Goal: Information Seeking & Learning: Learn about a topic

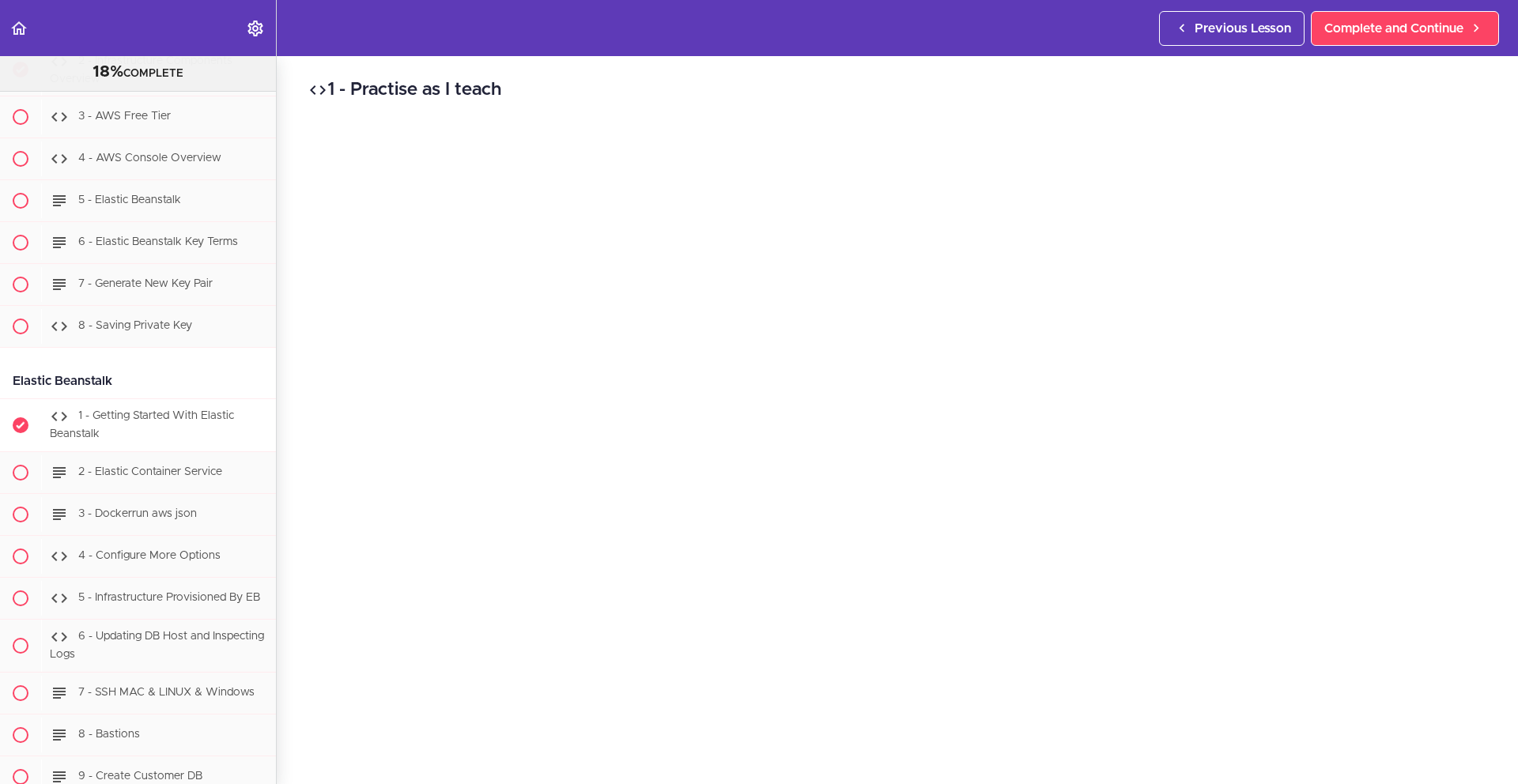
scroll to position [11551, 0]
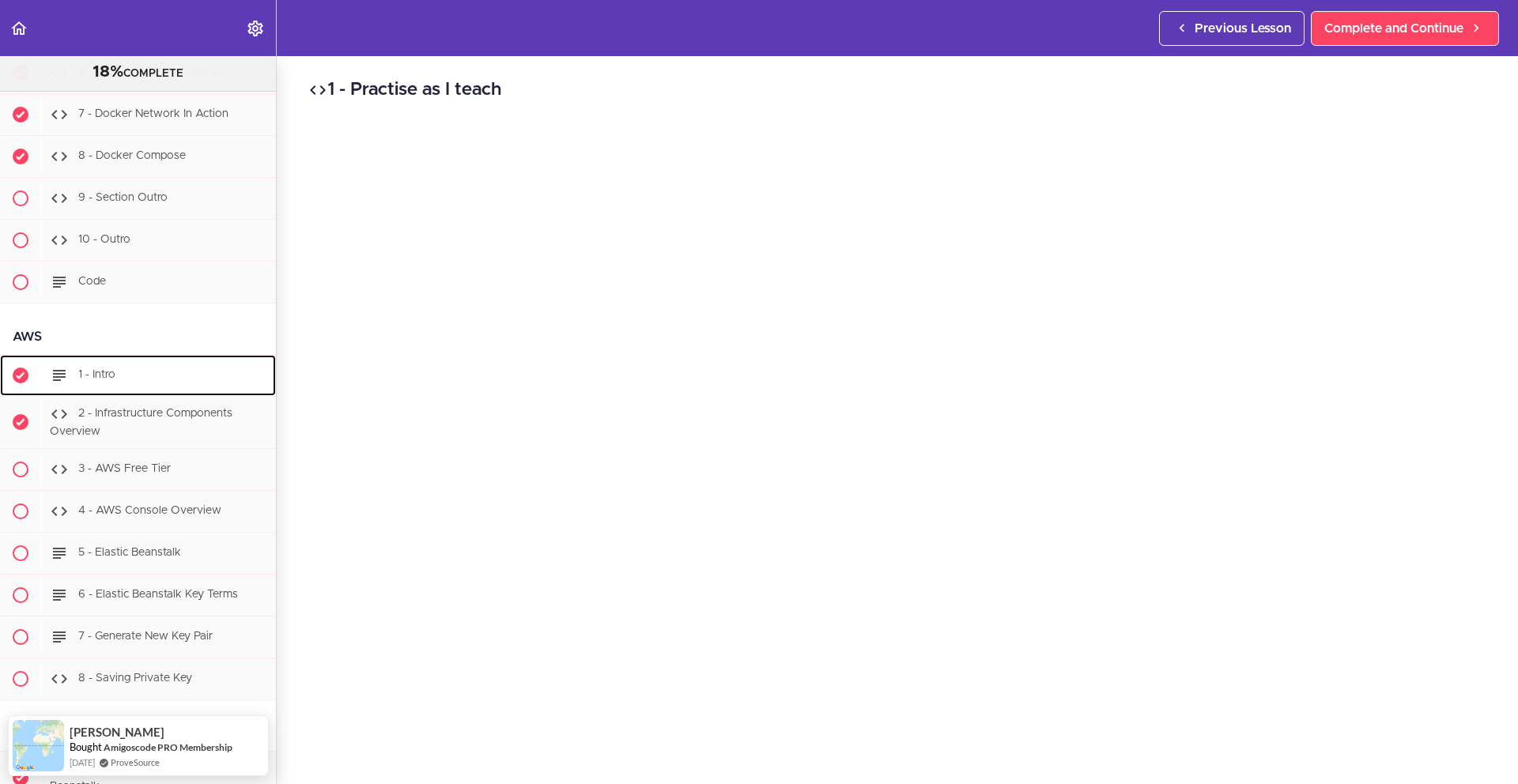
click at [144, 392] on div "1 - Intro" at bounding box center [158, 375] width 235 height 34
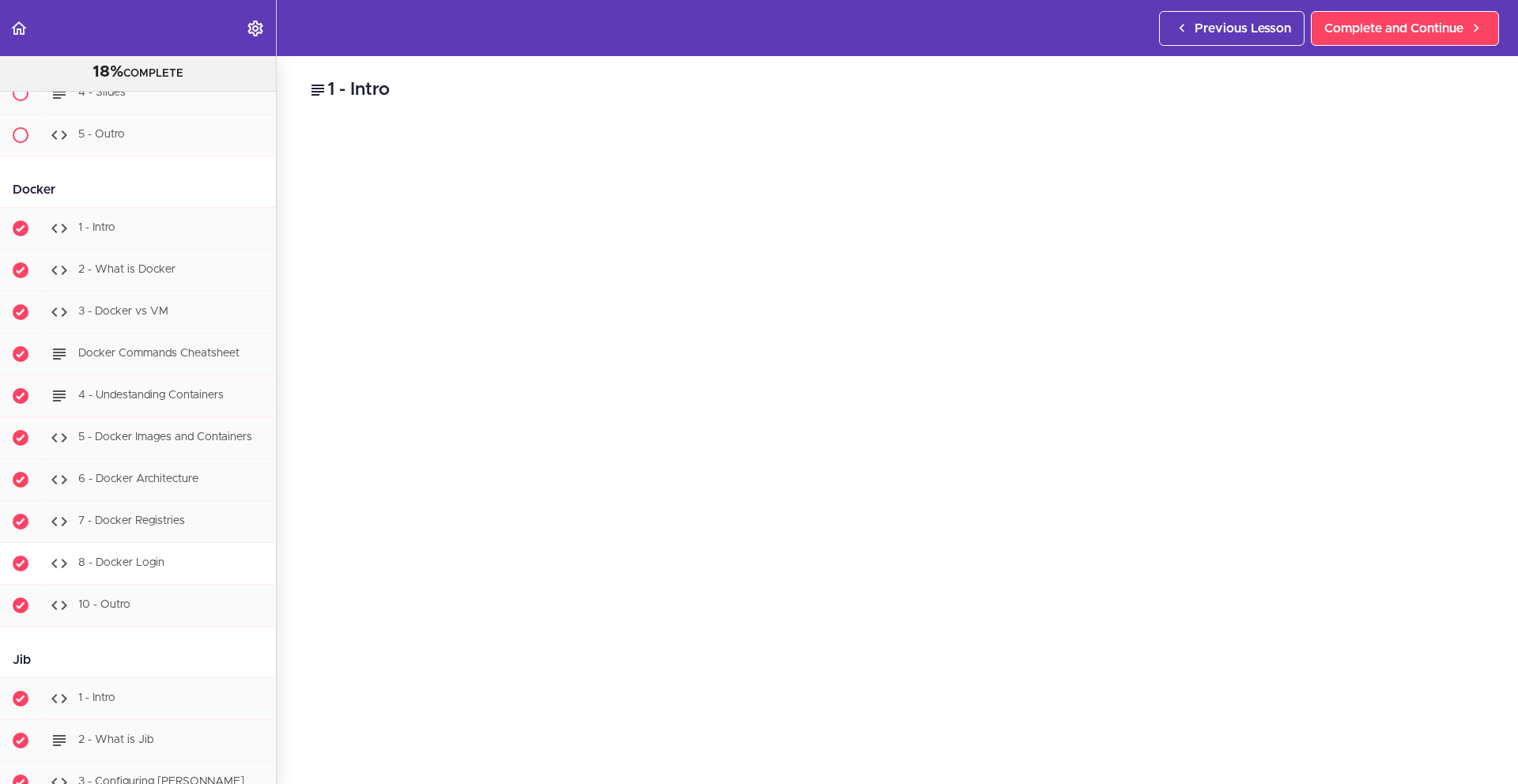
scroll to position [10661, 0]
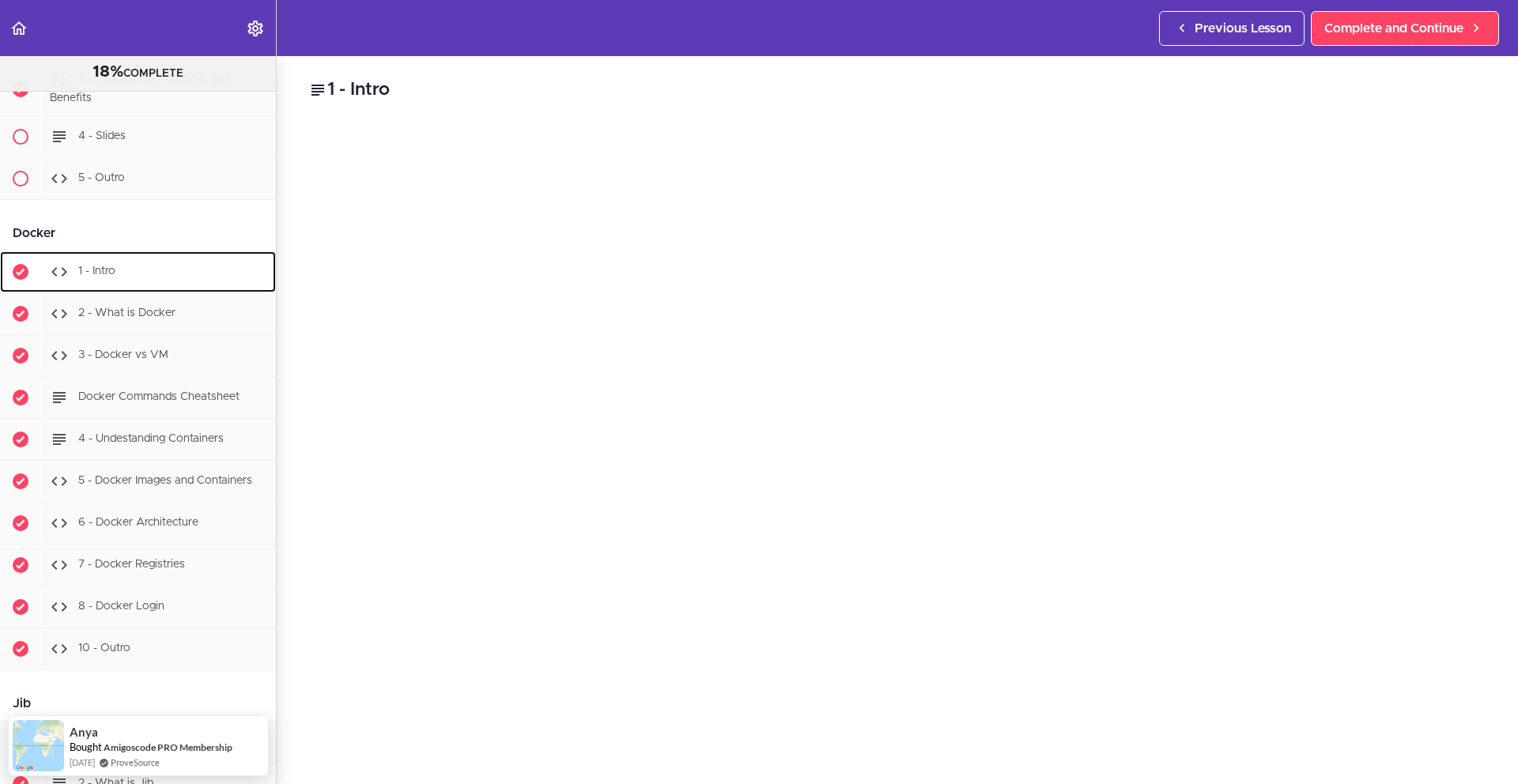
click at [112, 276] on span "1 - Intro" at bounding box center [96, 271] width 37 height 11
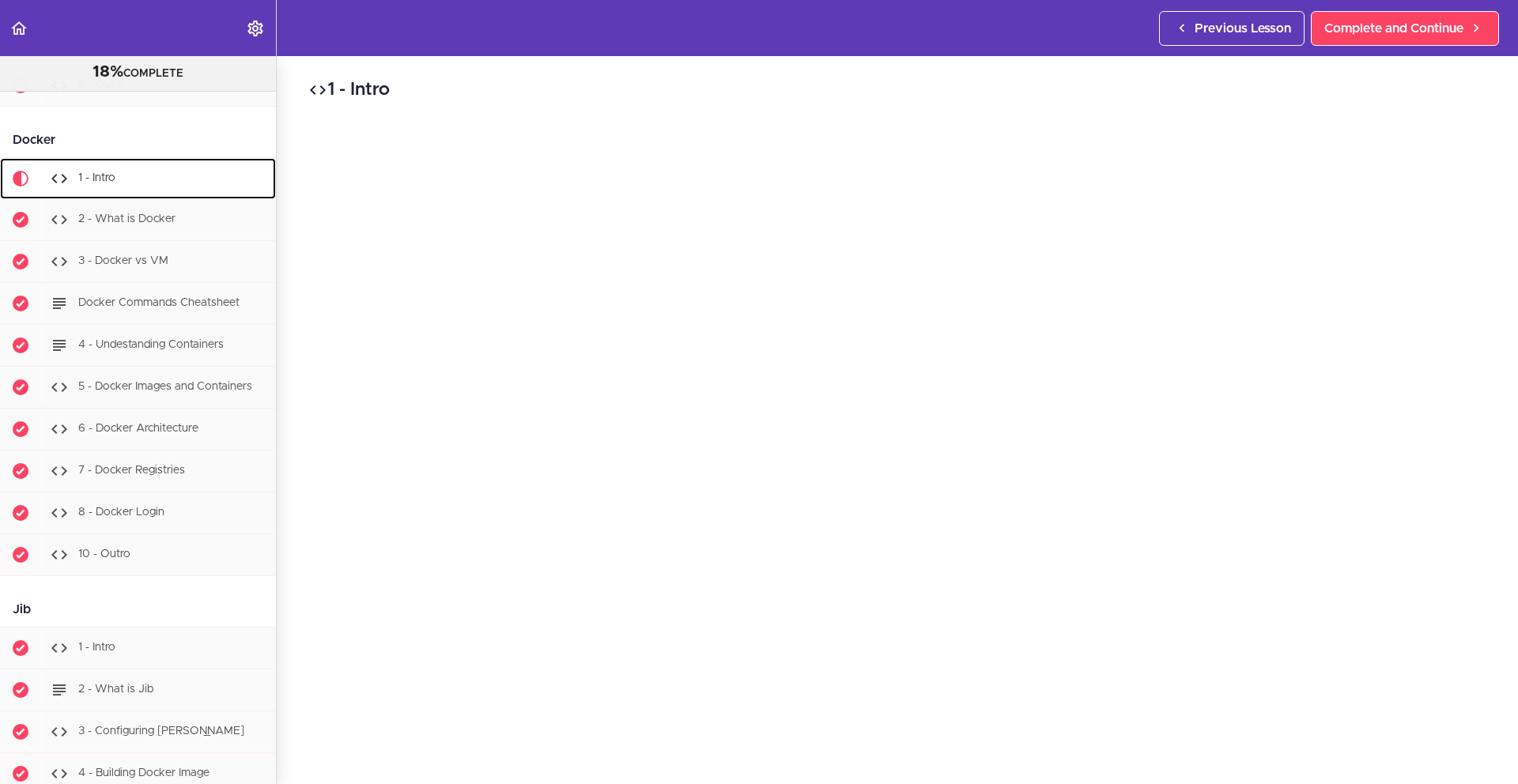
scroll to position [10818, 0]
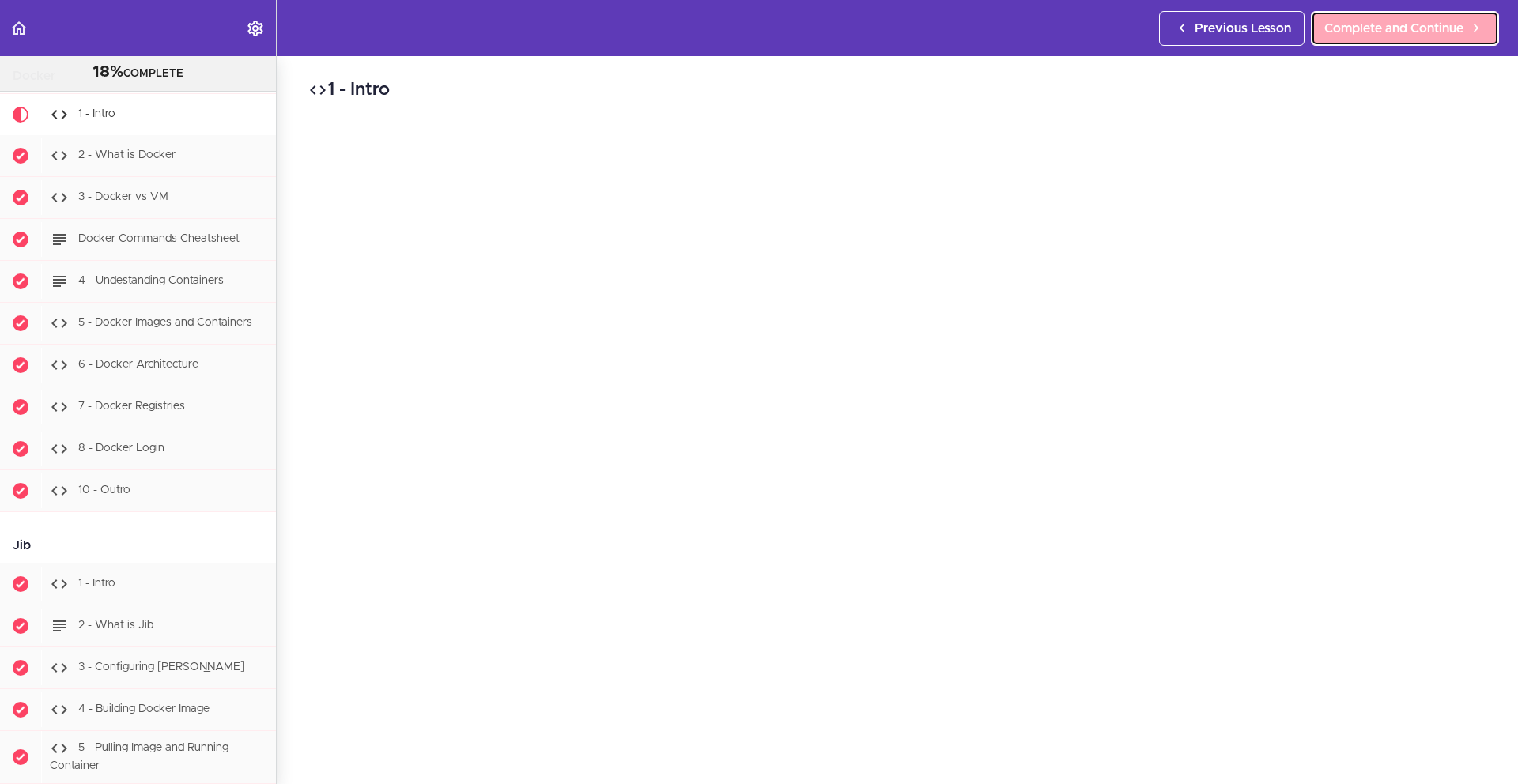
click at [1409, 27] on span "Complete and Continue" at bounding box center [1394, 28] width 139 height 19
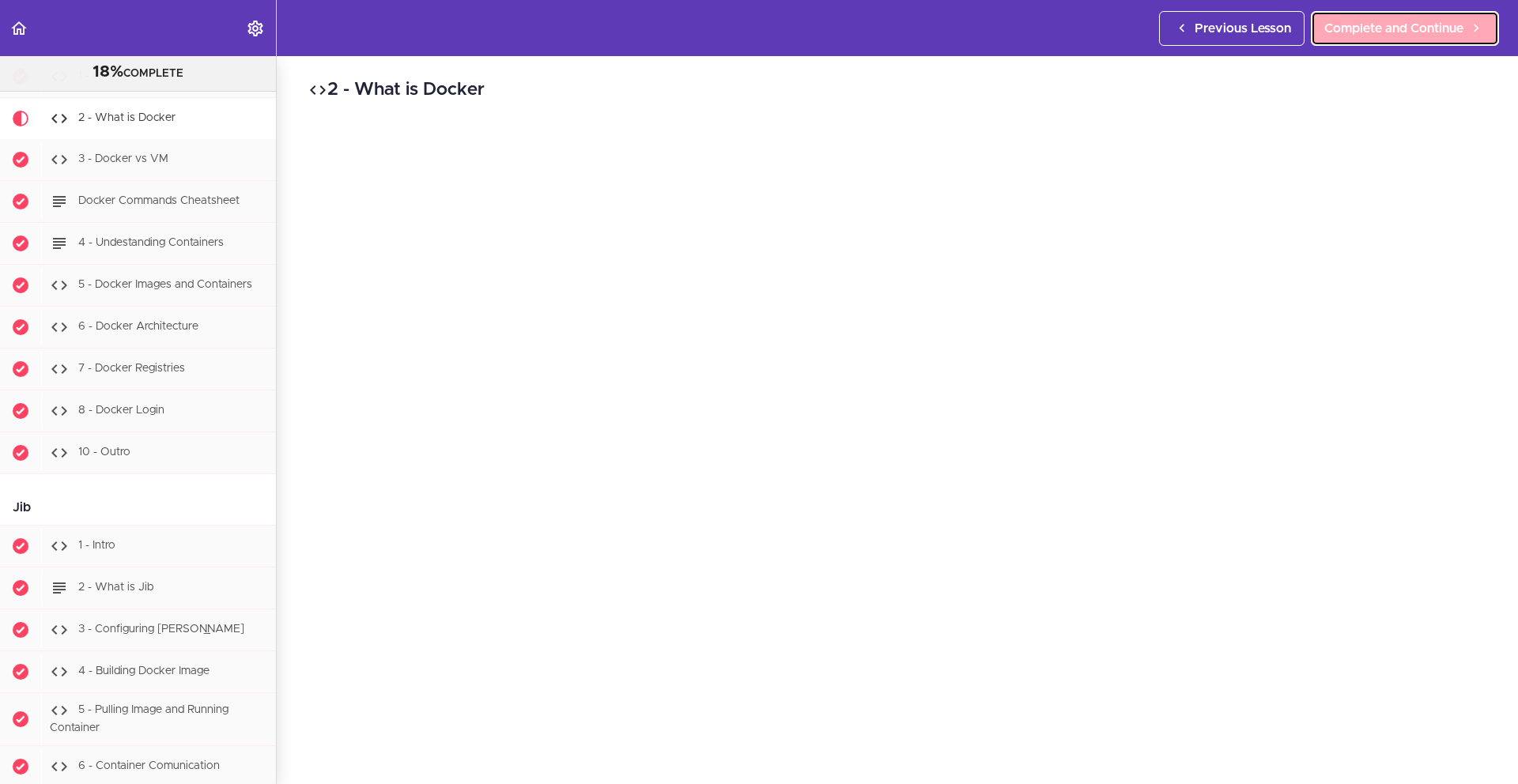
scroll to position [10861, 0]
click at [1405, 29] on span "Complete and Continue" at bounding box center [1394, 28] width 139 height 19
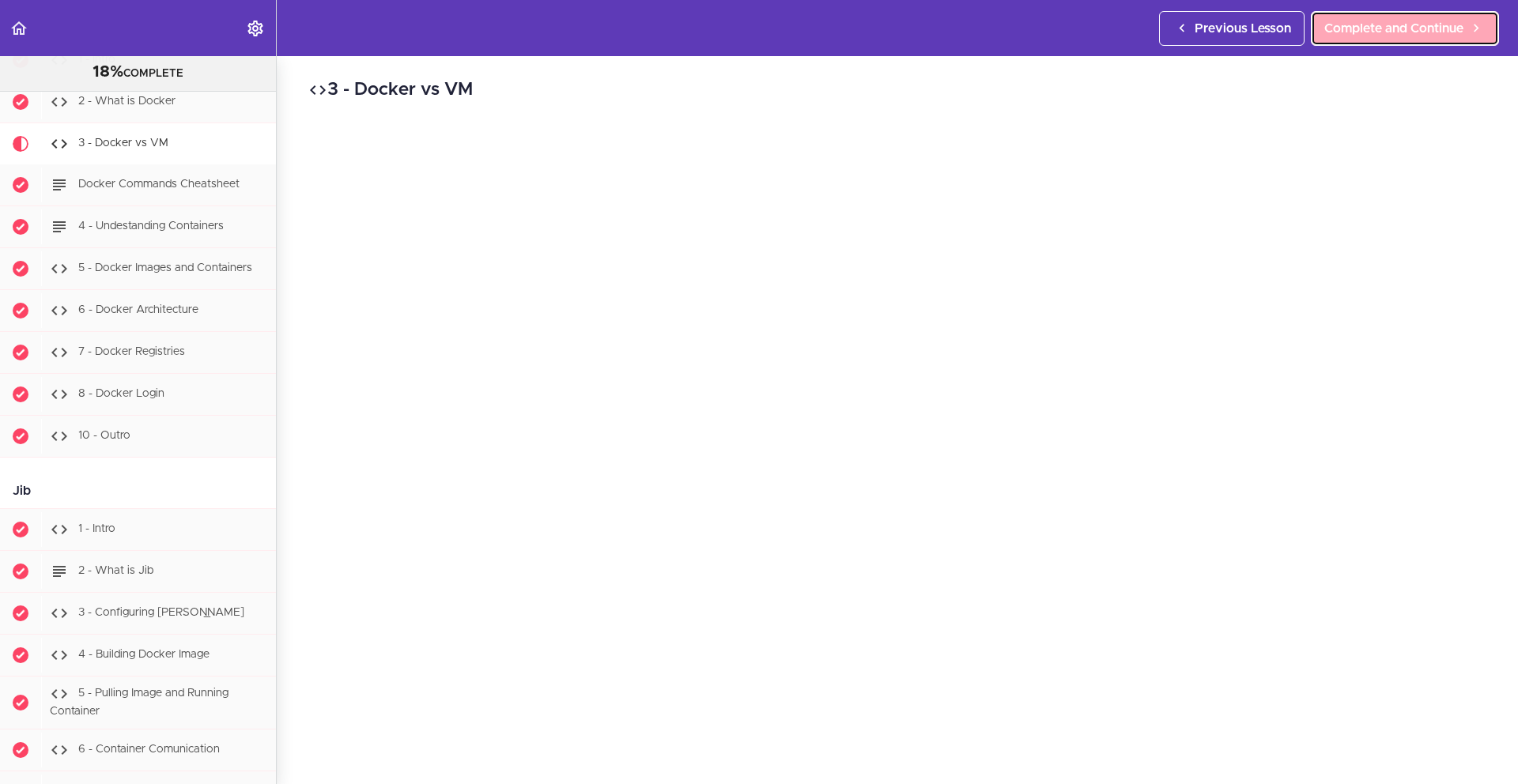
scroll to position [10903, 0]
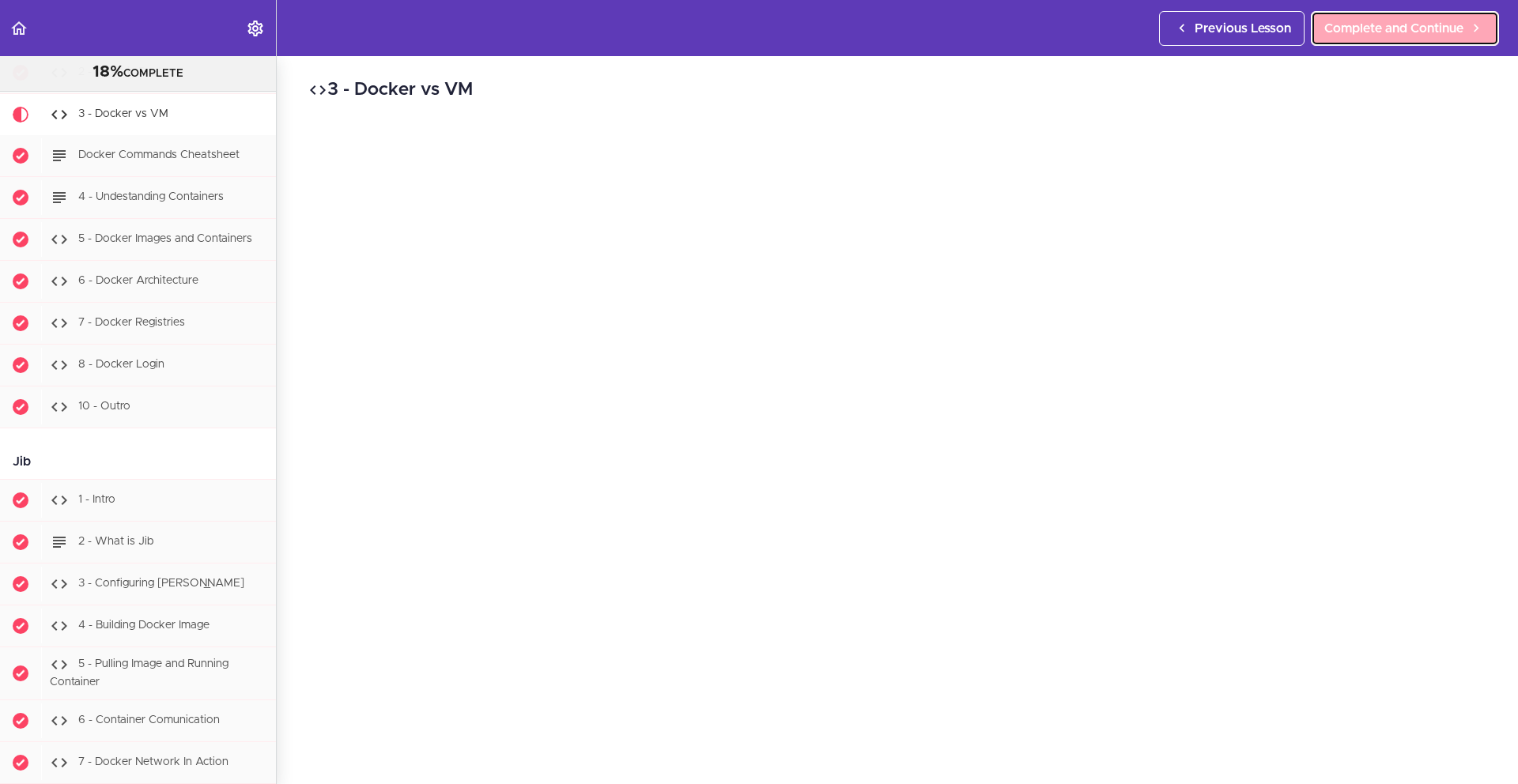
click at [1396, 19] on span "Complete and Continue" at bounding box center [1394, 28] width 139 height 19
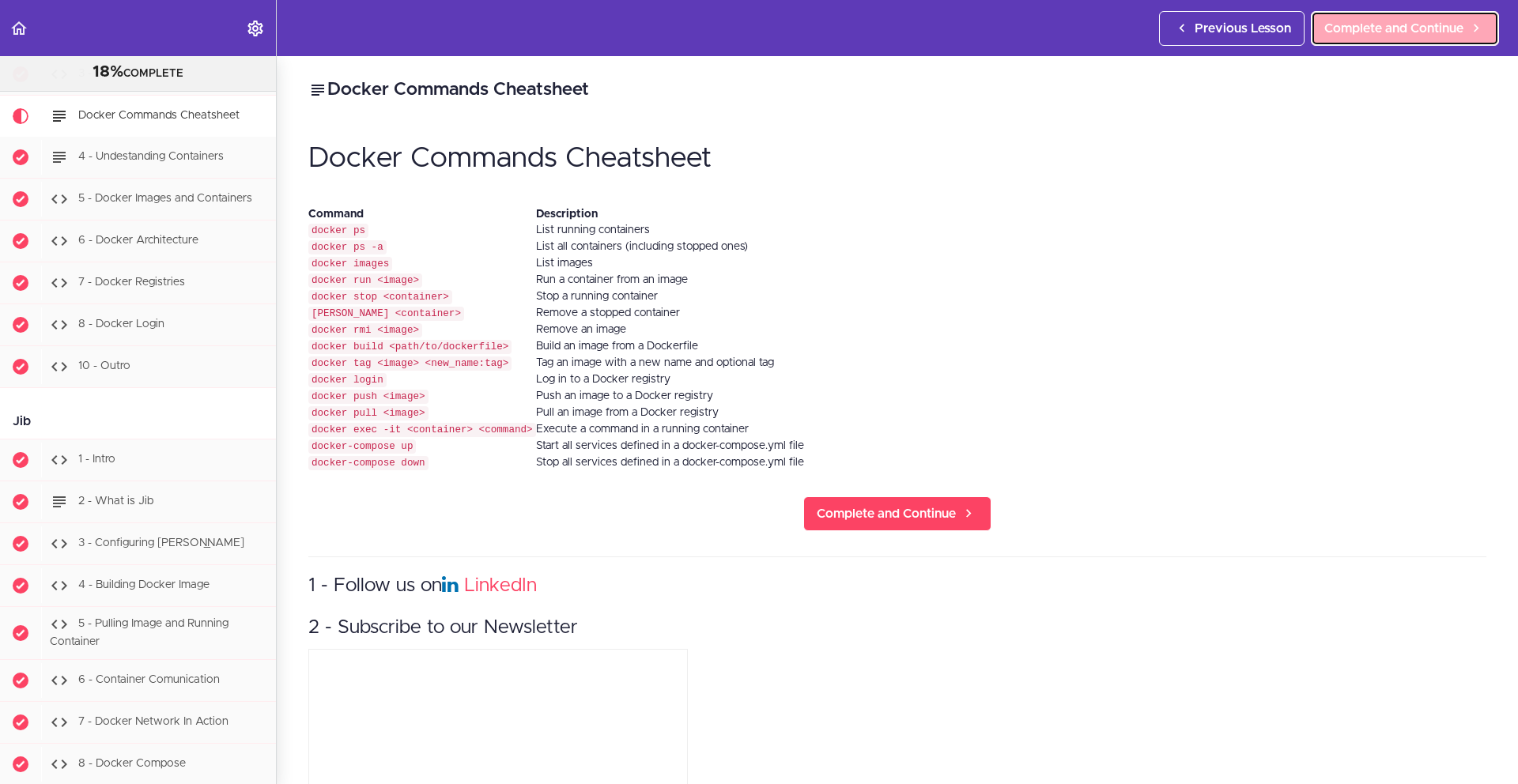
scroll to position [10944, 0]
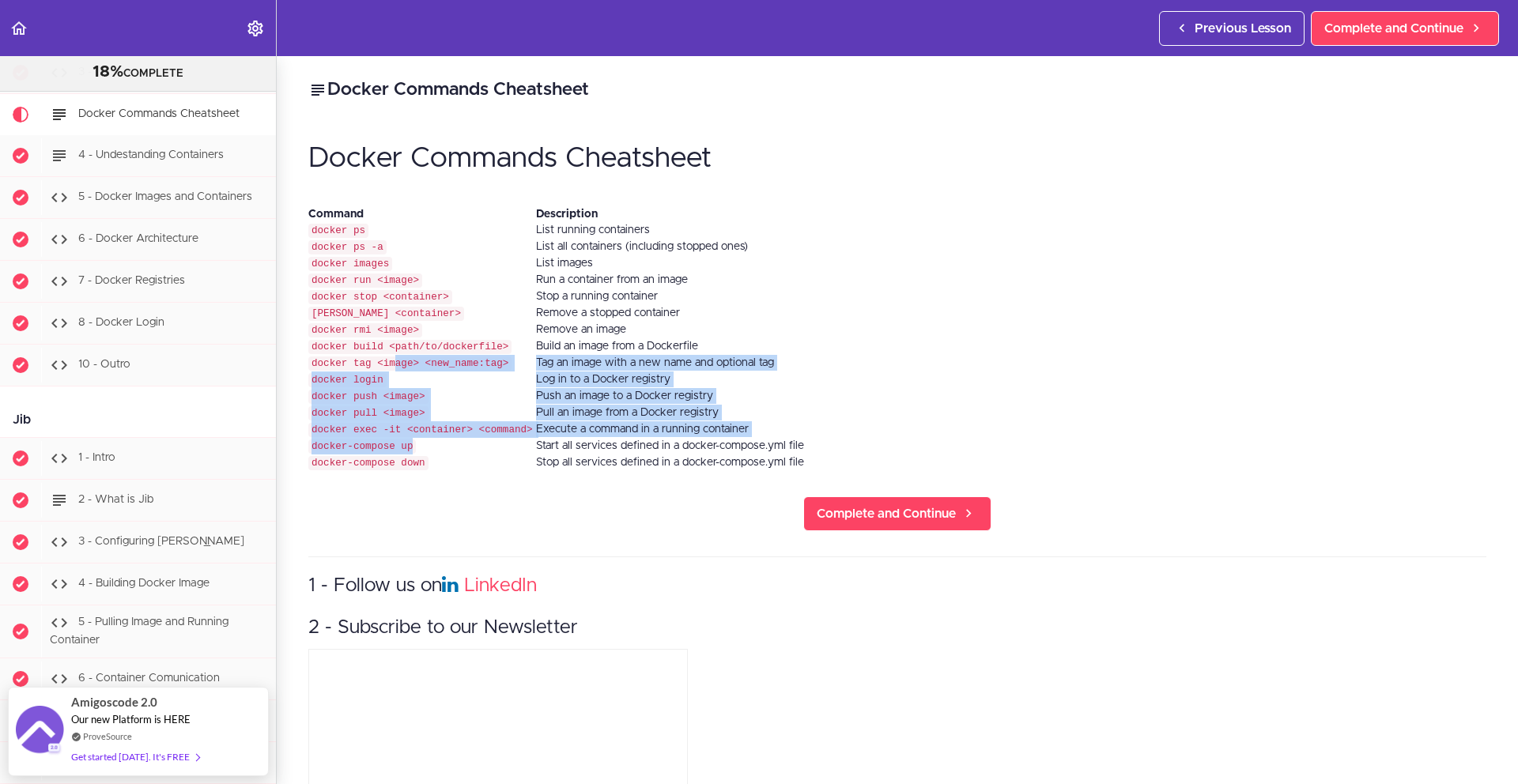
drag, startPoint x: 441, startPoint y: 433, endPoint x: 397, endPoint y: 355, distance: 89.6
click at [397, 355] on tbody "Command Description docker ps List running containers docker ps -a List all con…" at bounding box center [556, 339] width 496 height 265
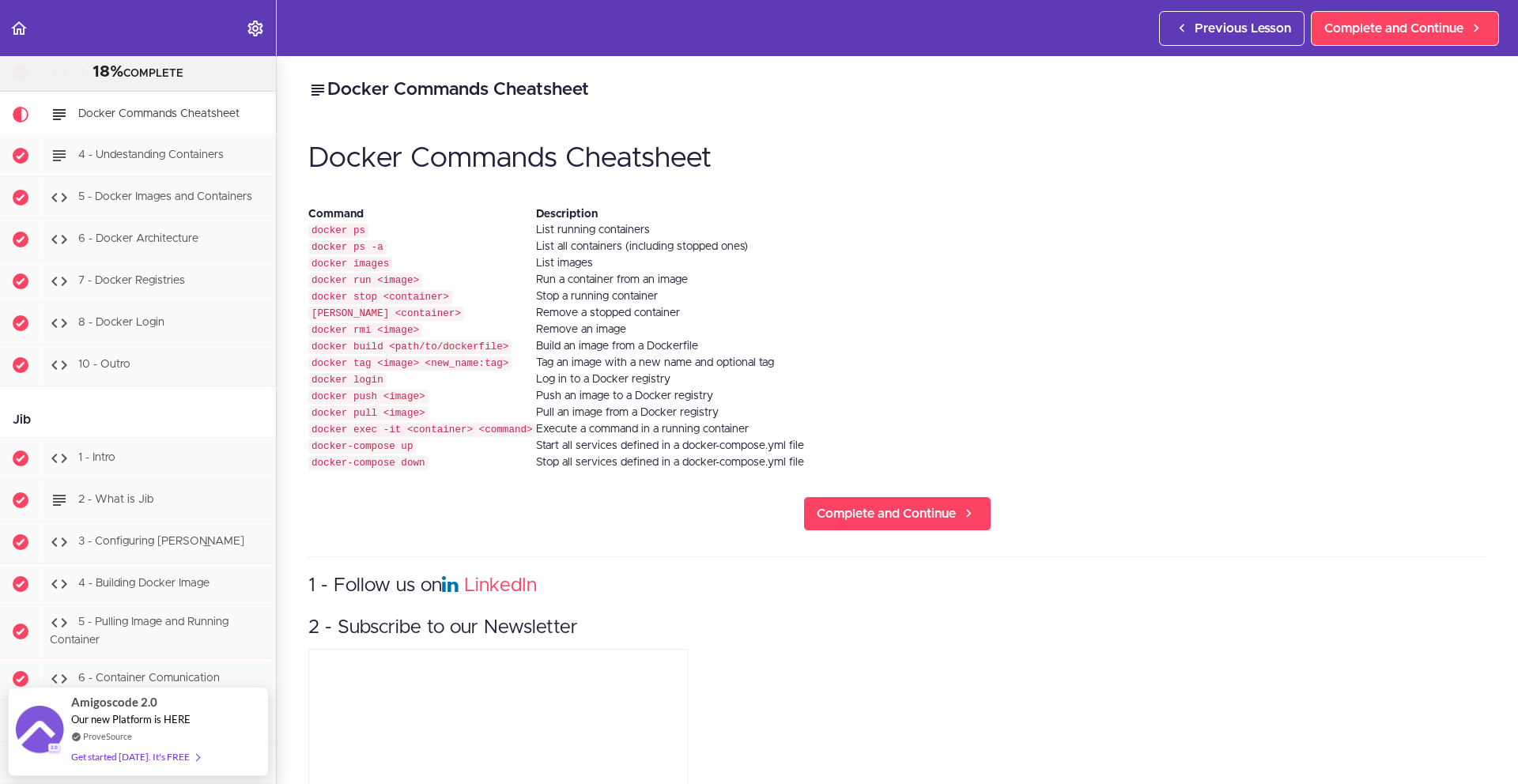
click at [443, 438] on td "docker-compose up" at bounding box center [422, 446] width 228 height 16
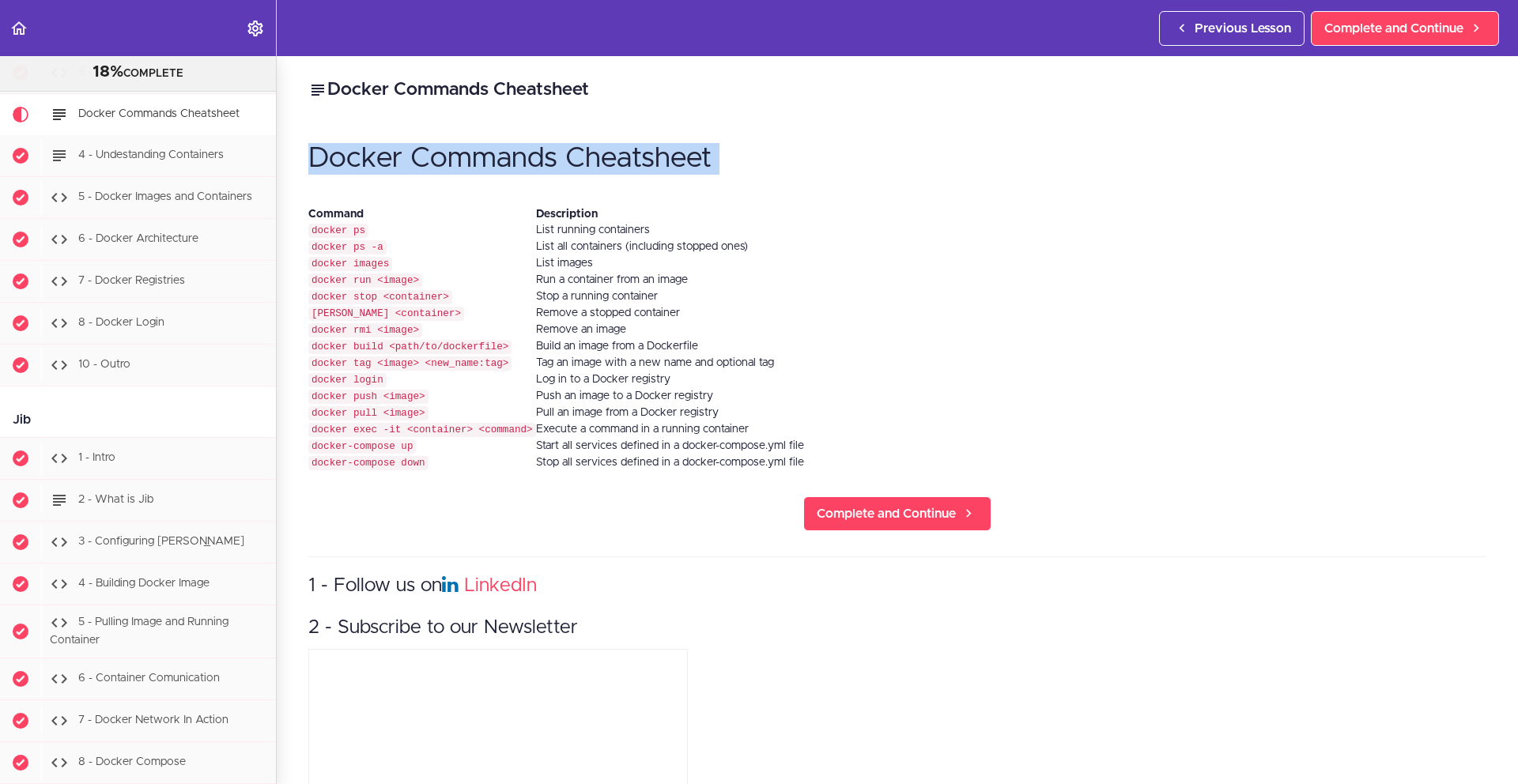
drag, startPoint x: 819, startPoint y: 457, endPoint x: 288, endPoint y: 142, distance: 617.4
click at [288, 142] on div "Docker Commands Cheatsheet Docker Commands Cheatsheet Command Description docke…" at bounding box center [897, 420] width 1241 height 728
copy div "Docker Commands Cheatsheet"
click at [684, 210] on th "Description" at bounding box center [670, 214] width 268 height 15
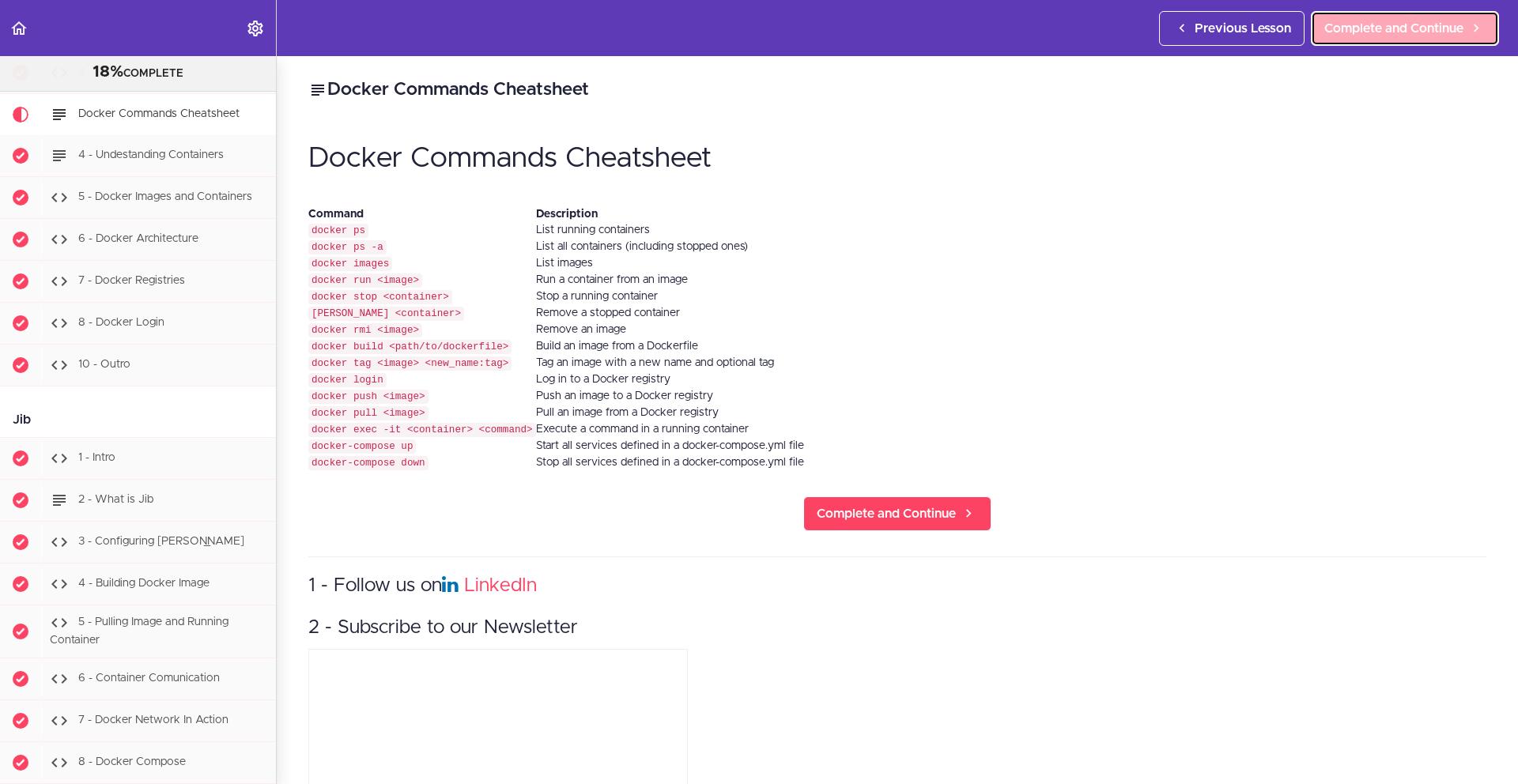
click at [1388, 28] on span "Complete and Continue" at bounding box center [1394, 28] width 139 height 19
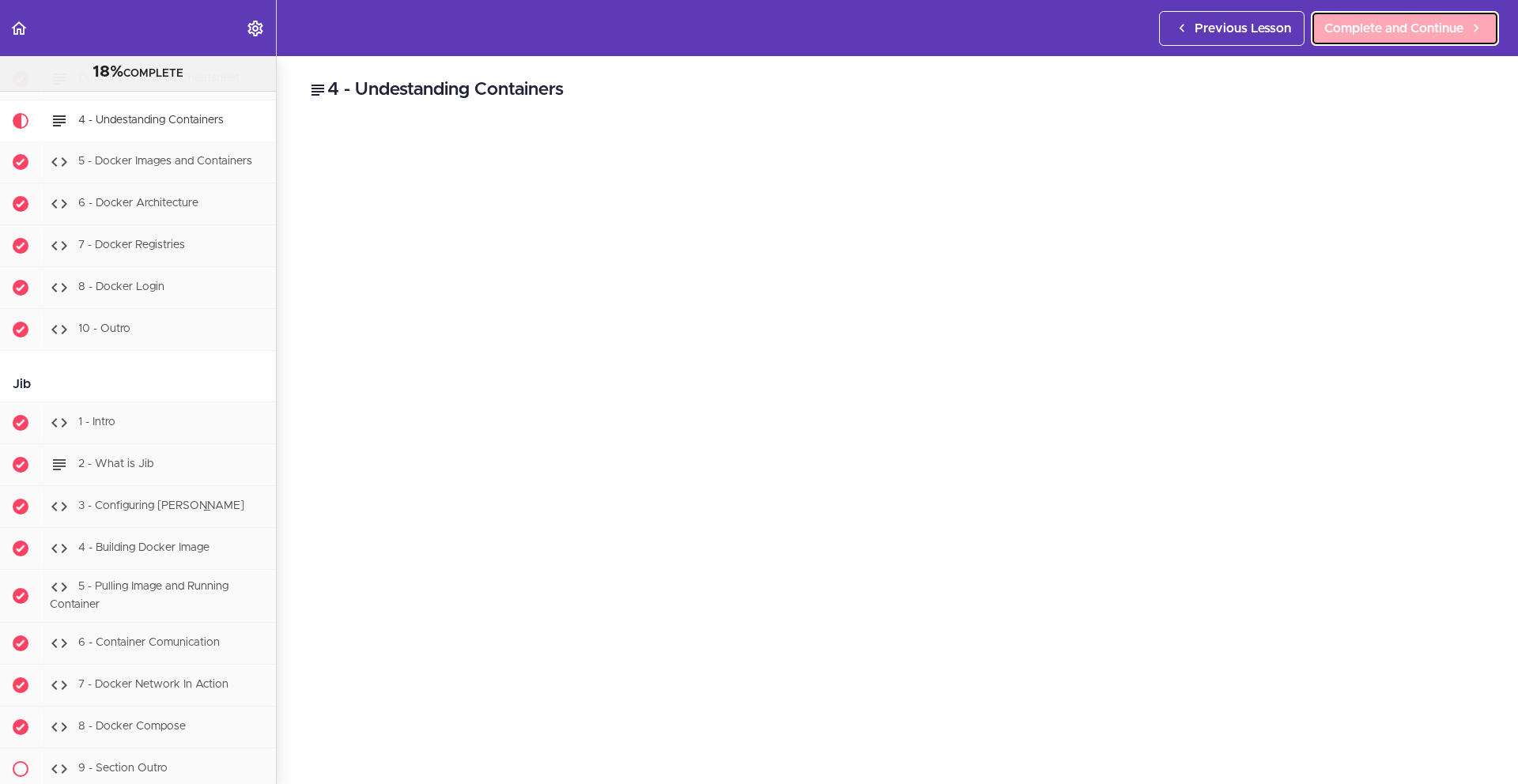
scroll to position [10986, 0]
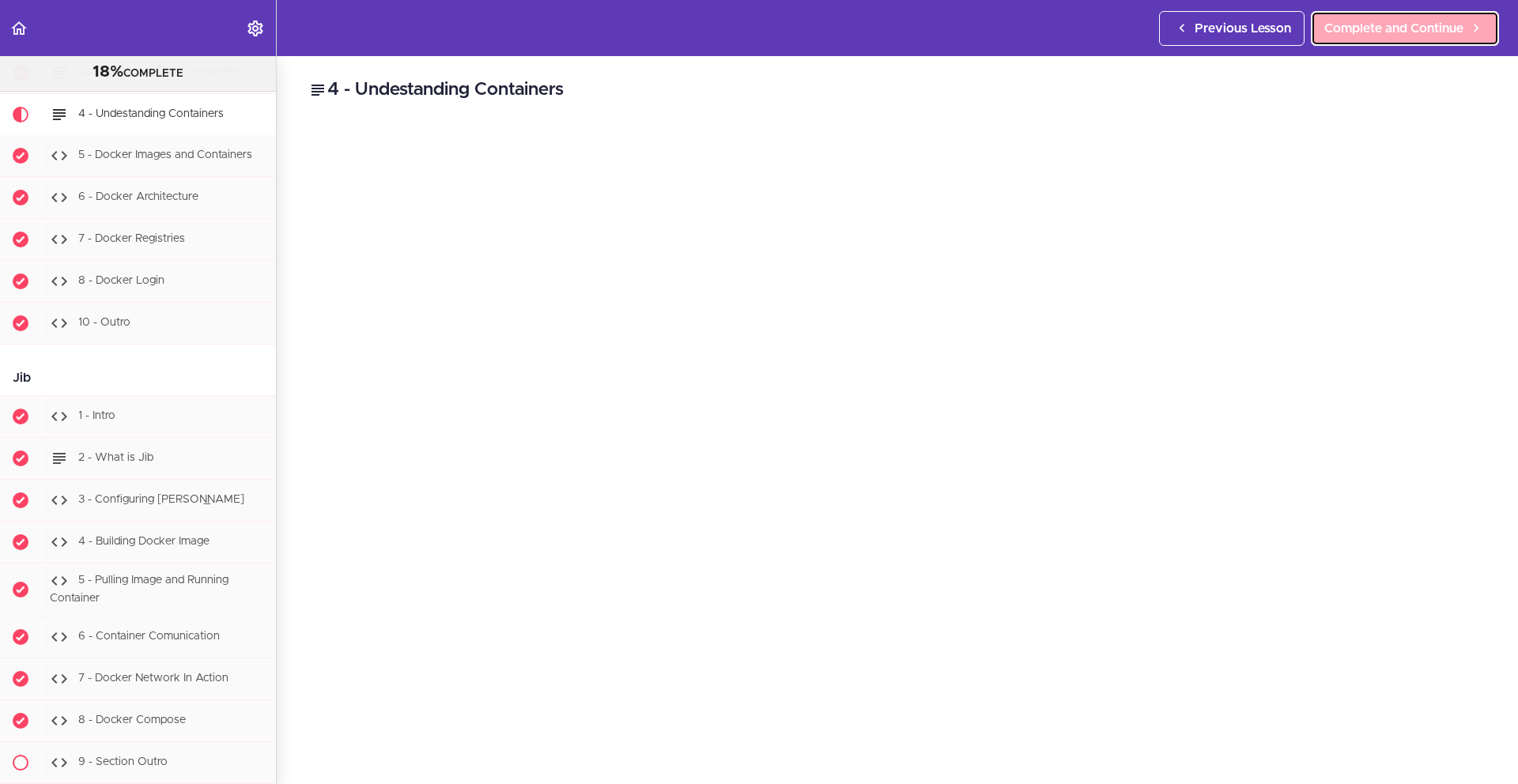
click at [1417, 29] on span "Complete and Continue" at bounding box center [1394, 28] width 139 height 19
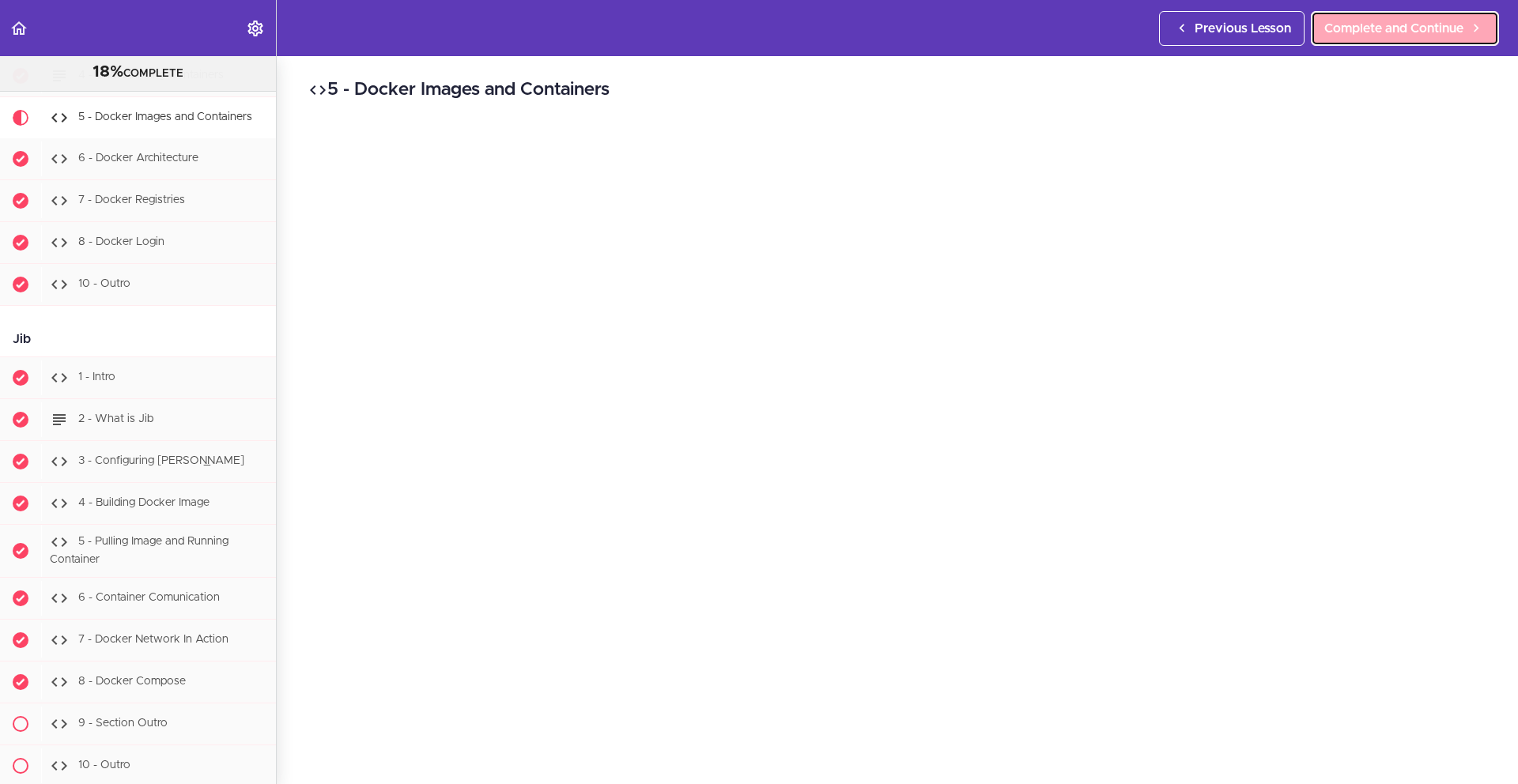
scroll to position [11028, 0]
click at [1377, 31] on span "Complete and Continue" at bounding box center [1394, 28] width 139 height 19
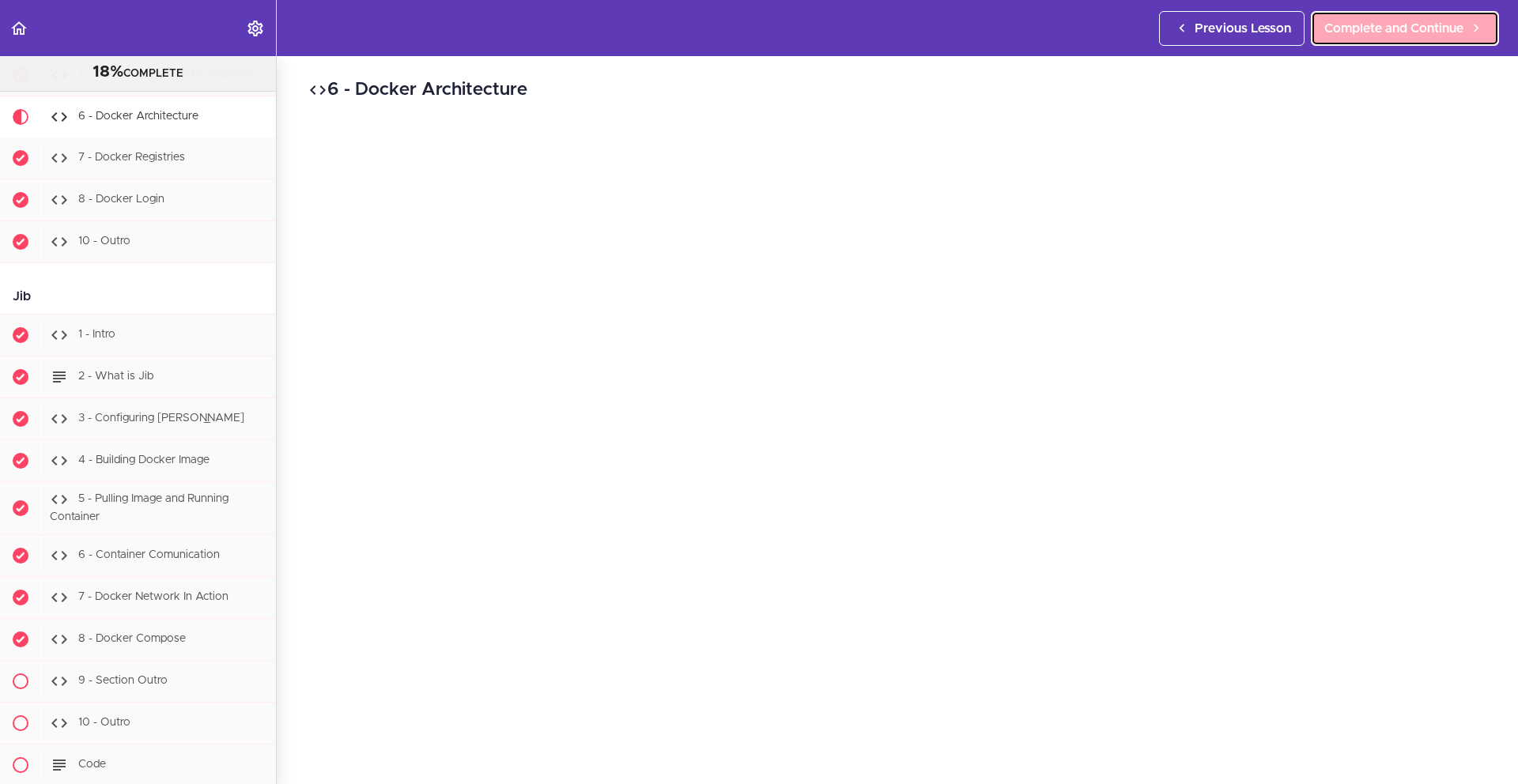
scroll to position [11070, 0]
click at [1416, 38] on link "Complete and Continue" at bounding box center [1406, 28] width 189 height 34
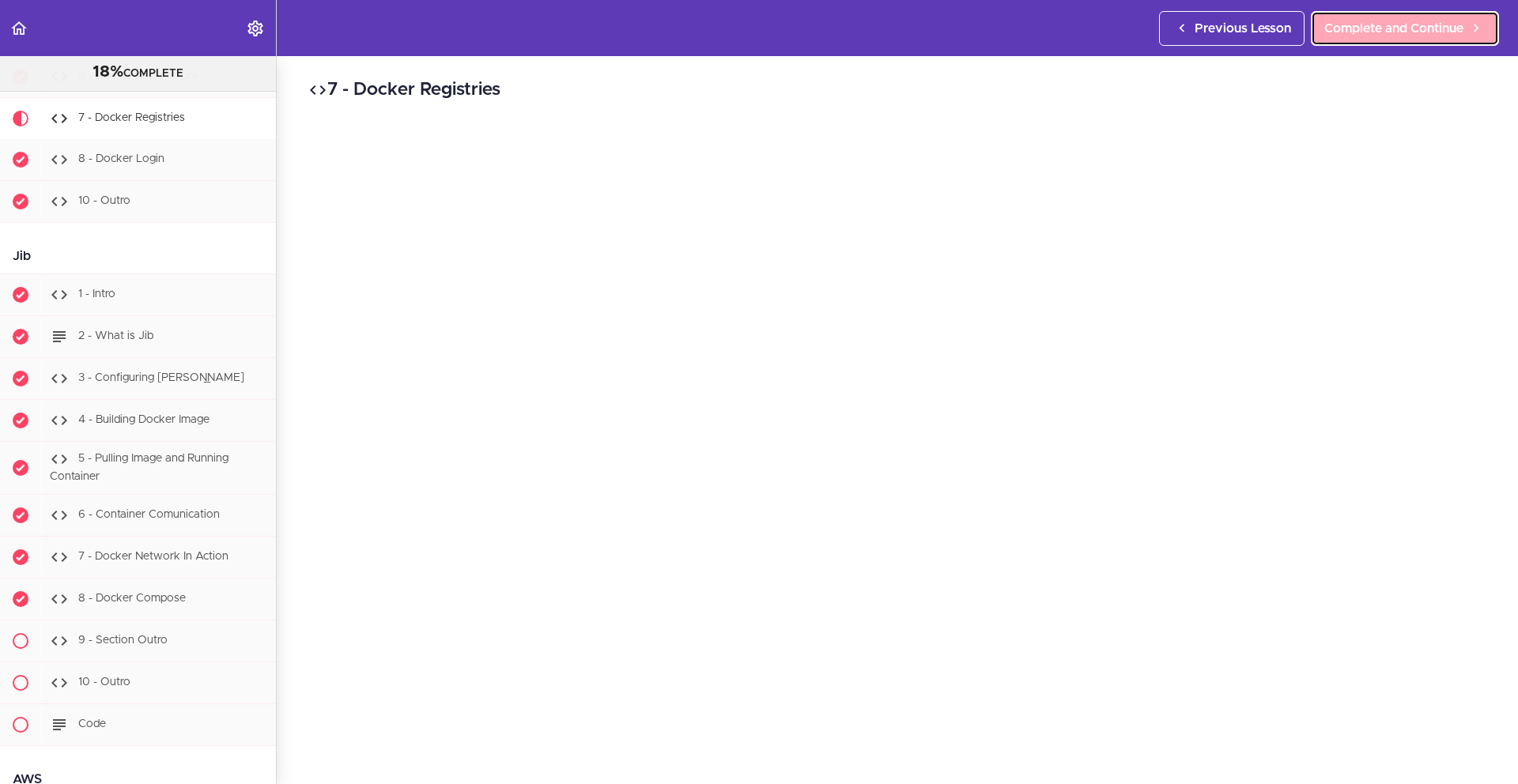
scroll to position [11112, 0]
